Goal: Check status: Check status

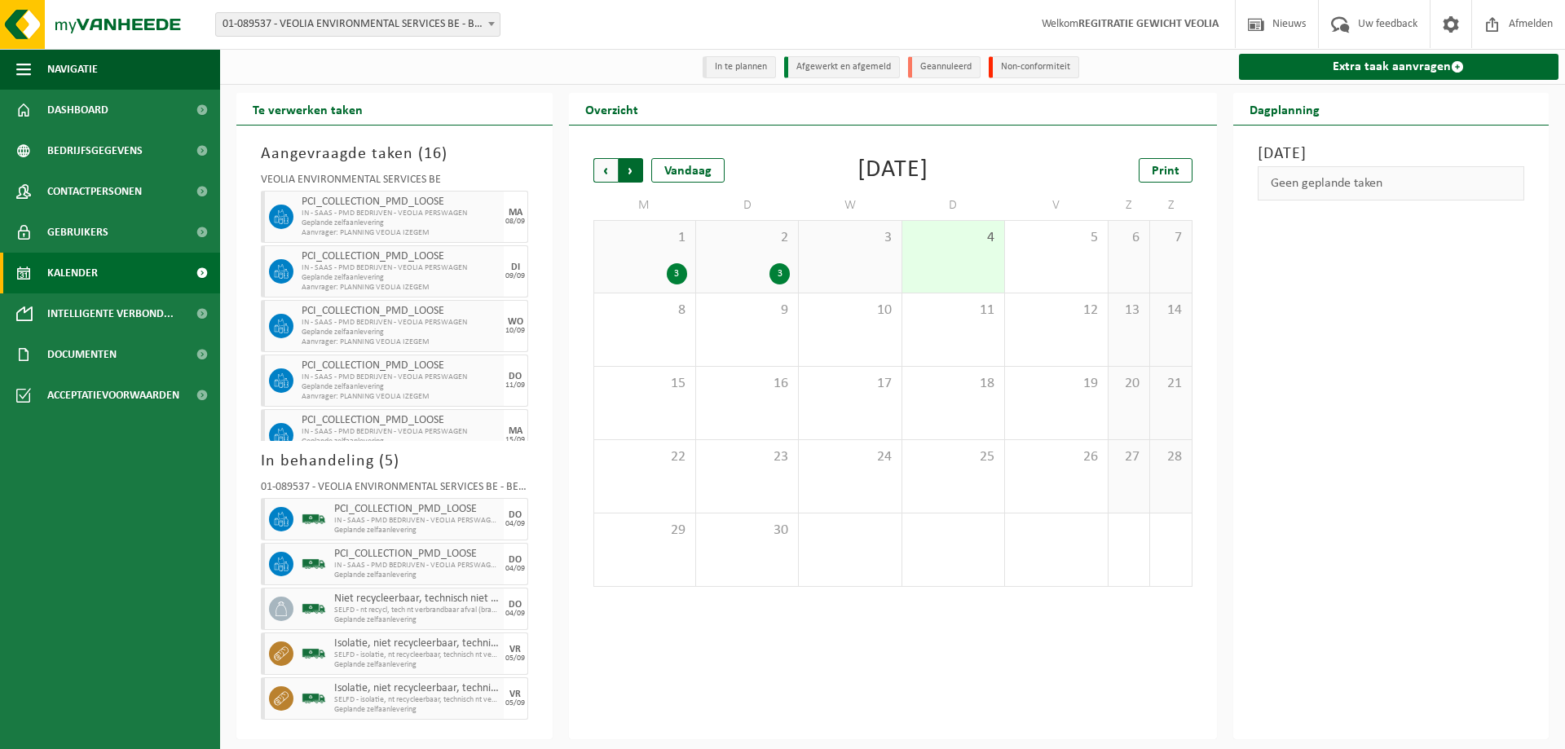
click at [597, 165] on span "Vorige" at bounding box center [605, 170] width 24 height 24
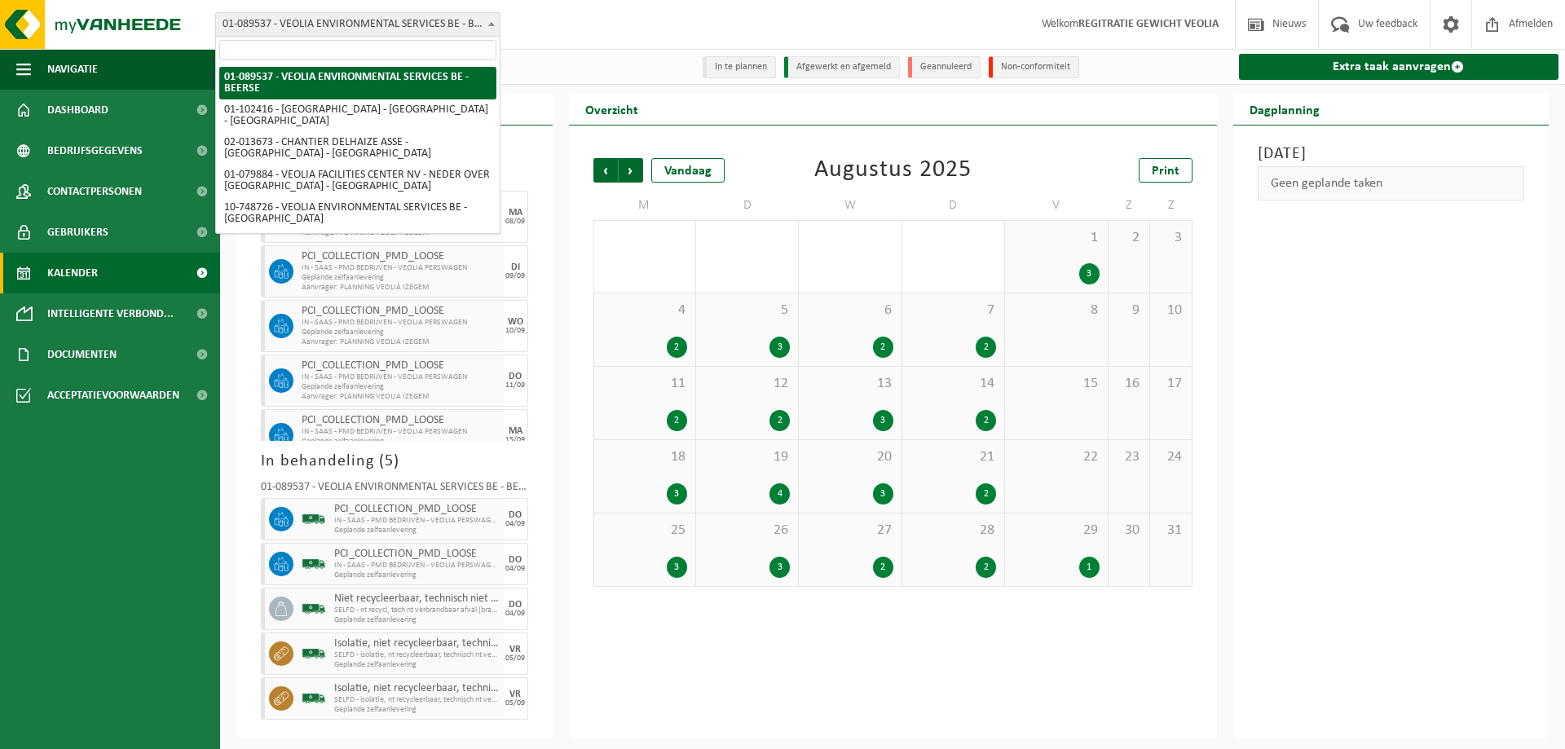
drag, startPoint x: 366, startPoint y: 28, endPoint x: 468, endPoint y: 3, distance: 104.8
click at [368, 26] on span "01-089537 - VEOLIA ENVIRONMENTAL SERVICES BE - BEERSE" at bounding box center [358, 24] width 284 height 23
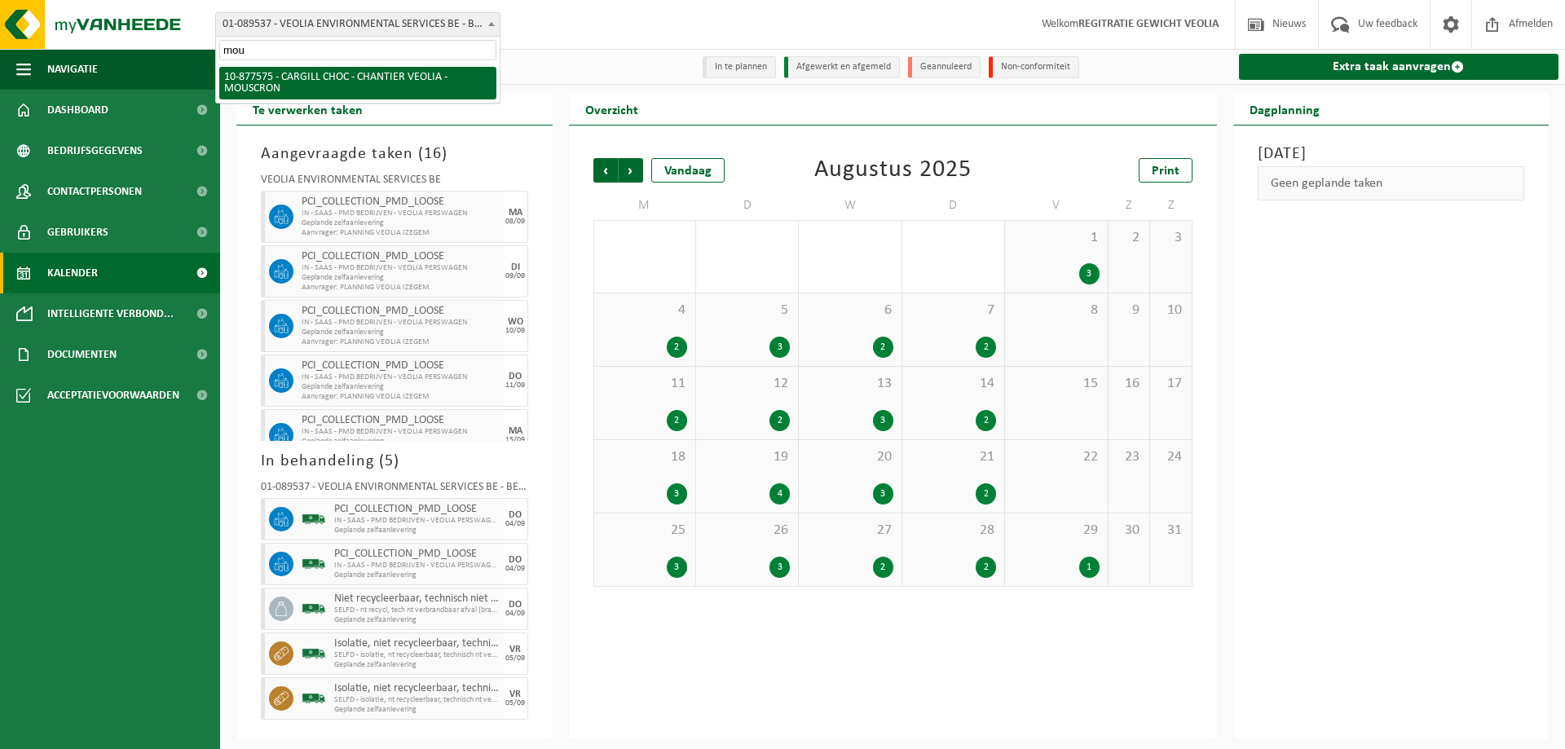
type input "mou"
select select "108043"
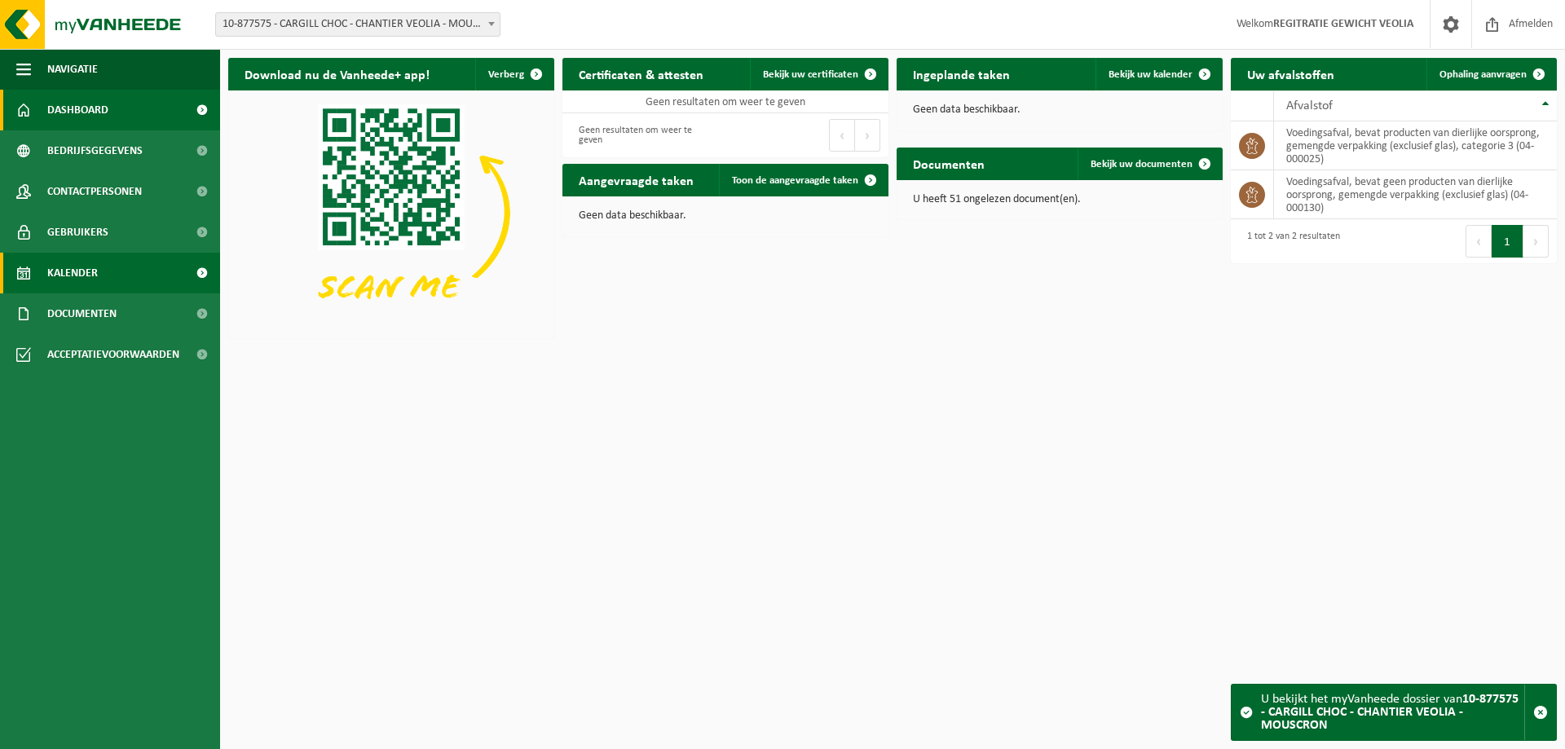
click at [99, 272] on link "Kalender" at bounding box center [110, 273] width 220 height 41
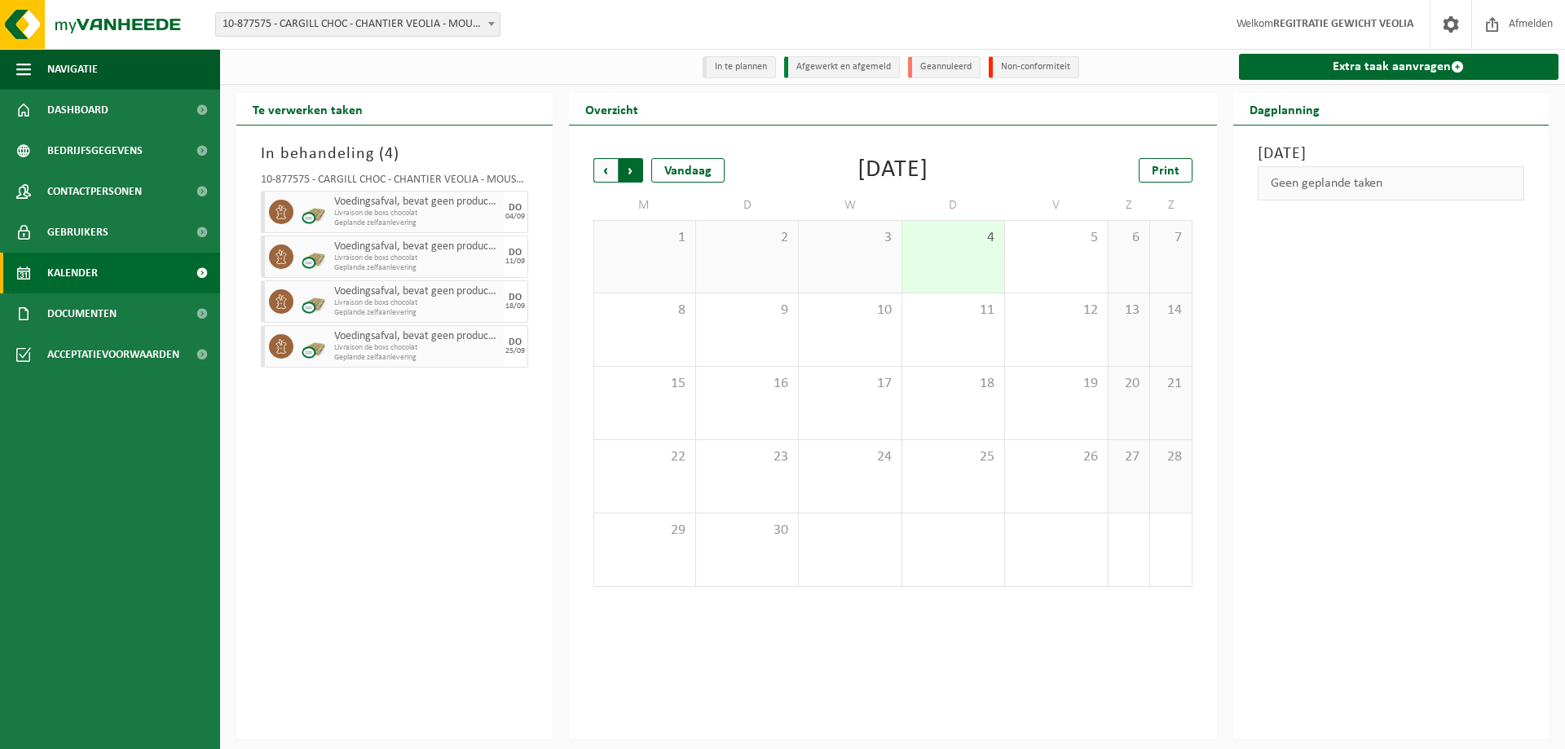
click at [602, 170] on span "Vorige" at bounding box center [605, 170] width 24 height 24
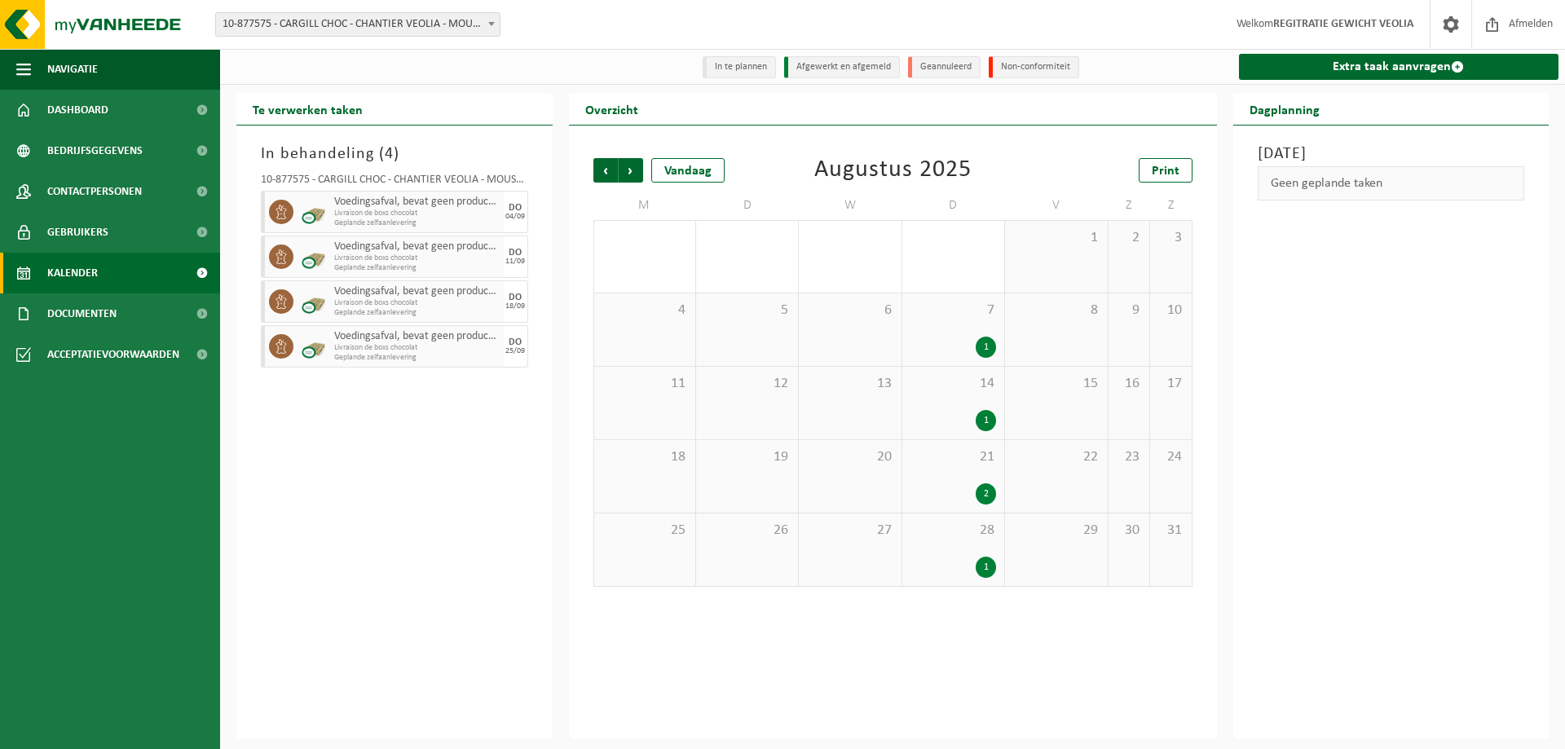
click at [992, 491] on div "2" at bounding box center [986, 493] width 20 height 21
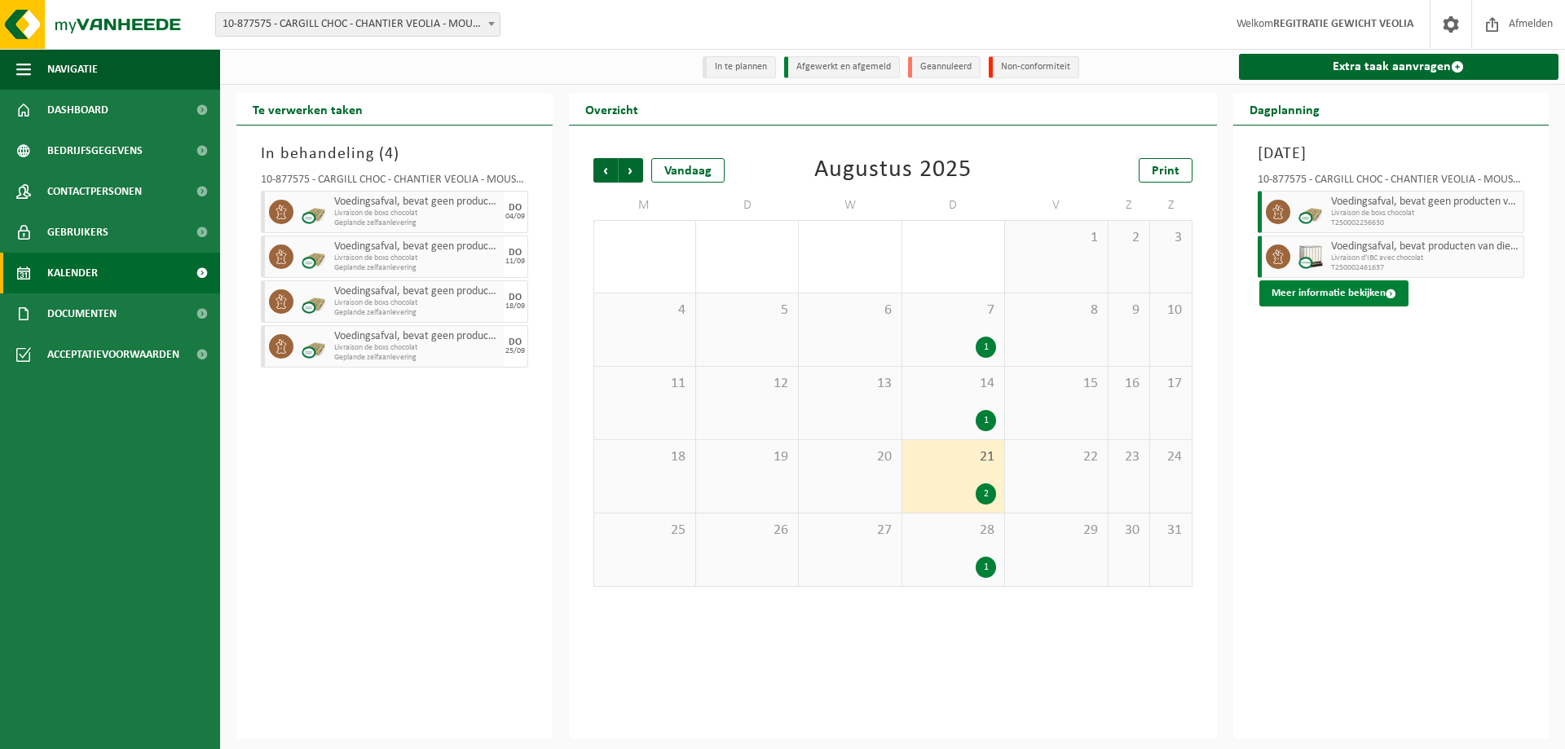
click at [1330, 286] on button "Meer informatie bekijken" at bounding box center [1333, 293] width 149 height 26
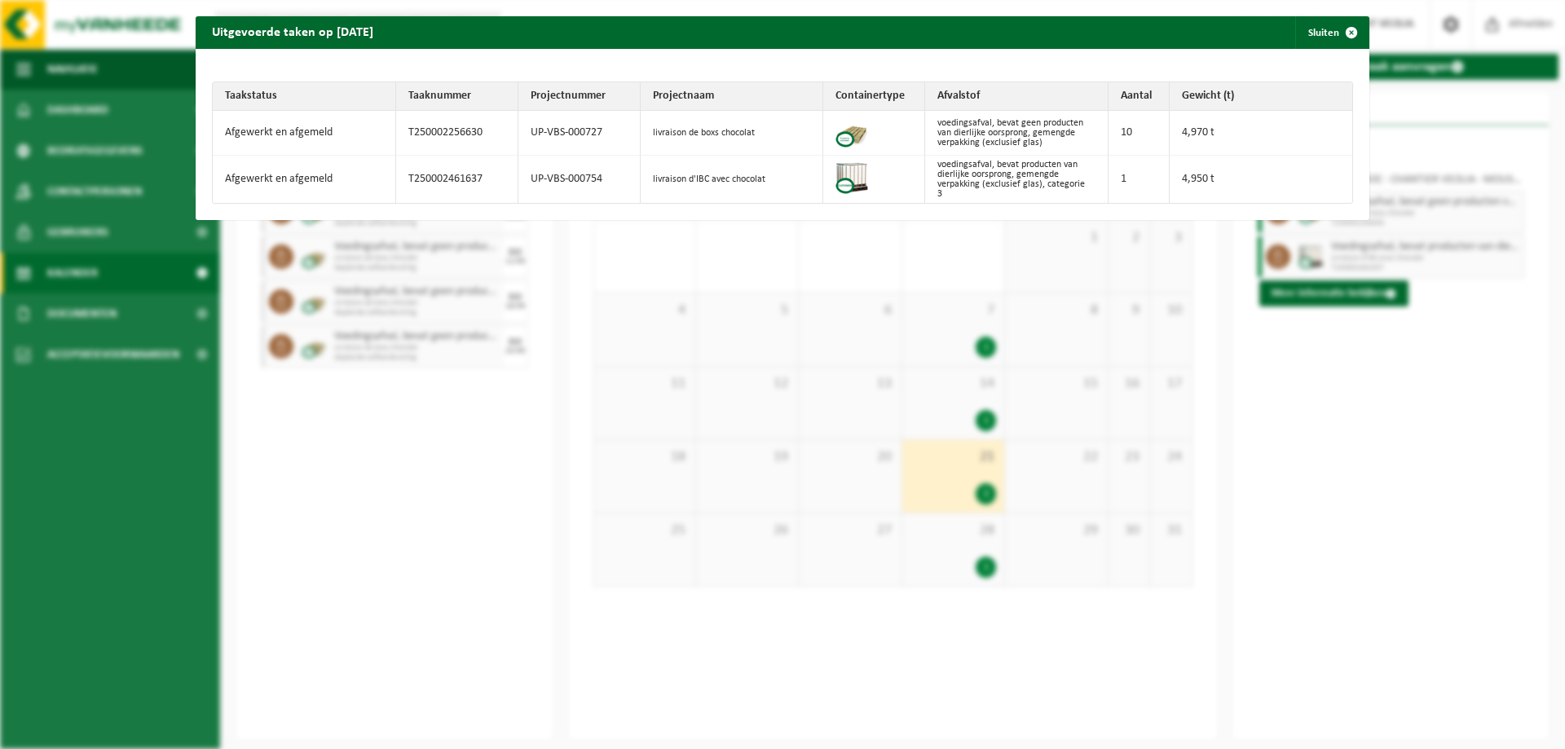
click at [439, 179] on td "T250002461637" at bounding box center [457, 179] width 122 height 47
copy td "T250002461637"
click at [1340, 31] on span "button" at bounding box center [1351, 32] width 33 height 33
